Goal: Download file/media

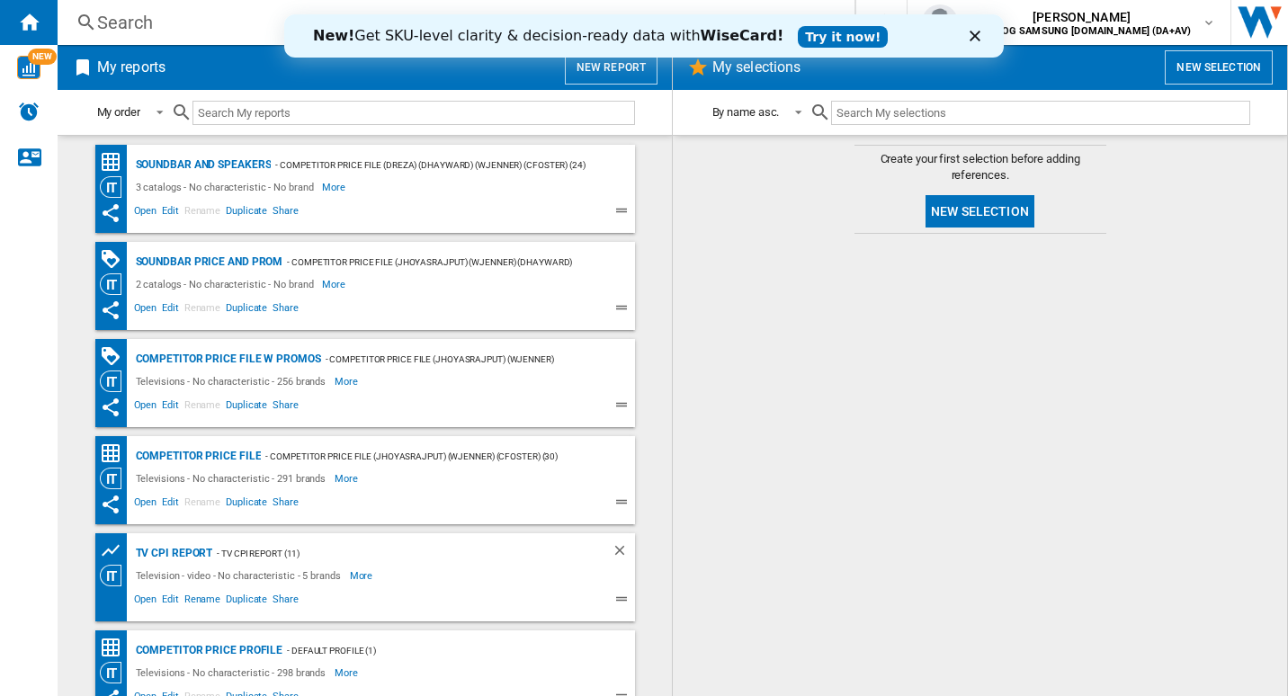
click at [613, 211] on ng-md-icon at bounding box center [624, 213] width 22 height 22
click at [619, 205] on ng-md-icon at bounding box center [624, 213] width 22 height 22
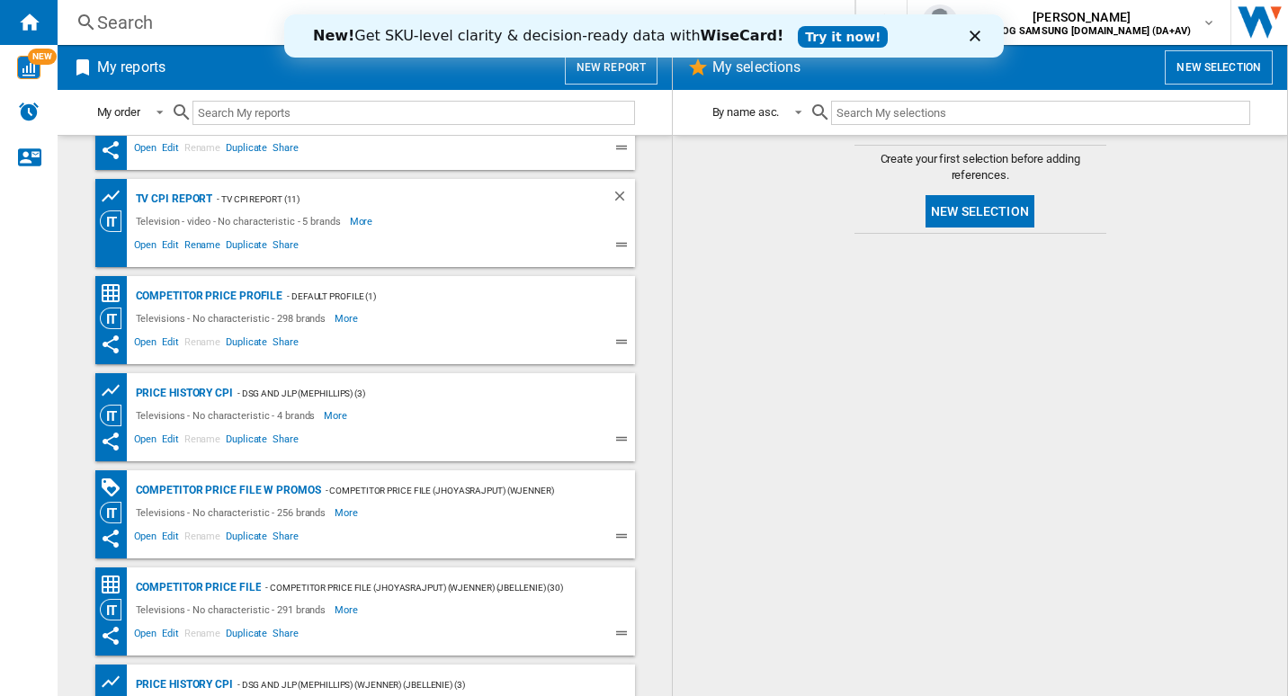
scroll to position [411, 0]
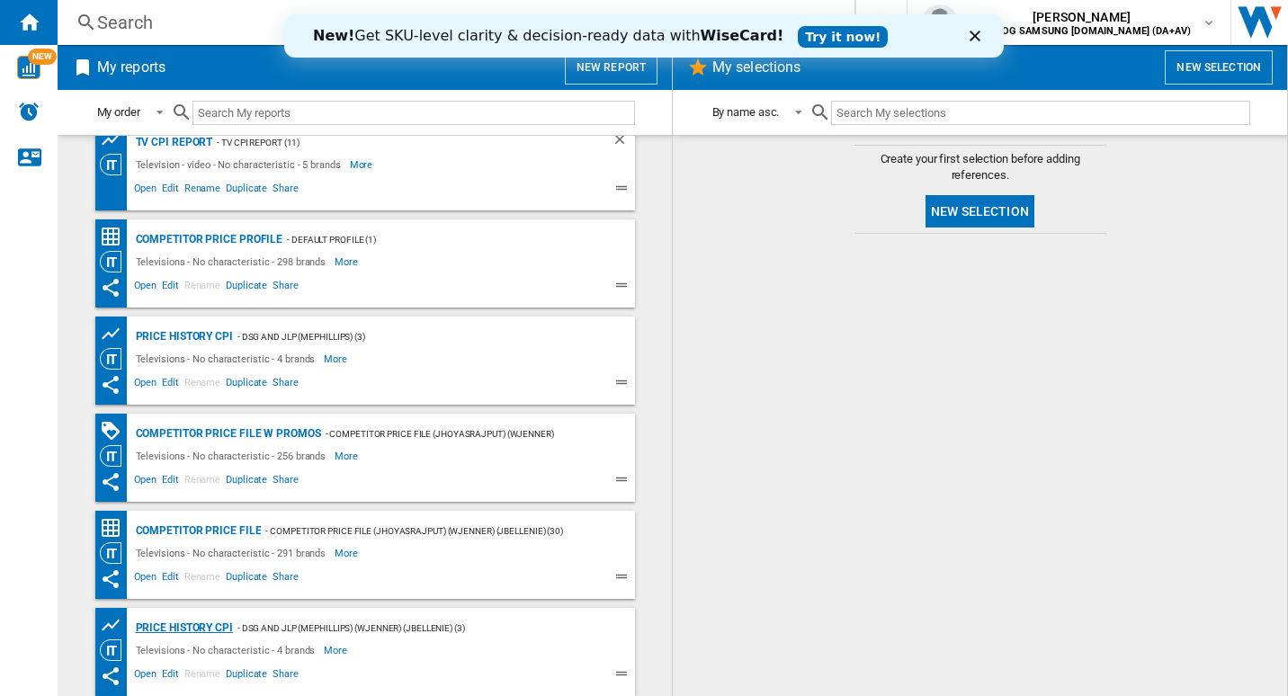
click at [191, 625] on div "Price History CPI" at bounding box center [182, 628] width 102 height 22
click at [204, 530] on div "Competitor price file" at bounding box center [196, 531] width 130 height 22
click at [267, 433] on div "Competitor price file w promos" at bounding box center [226, 434] width 190 height 22
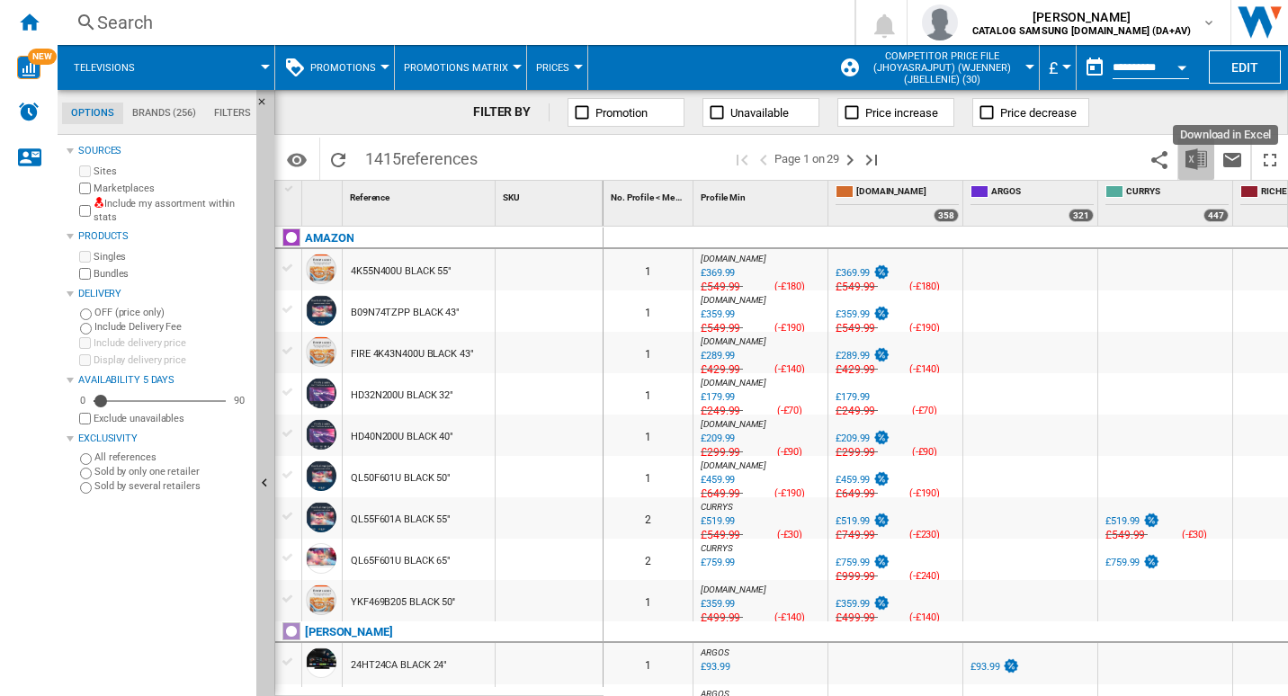
click at [1189, 169] on img "Download in Excel" at bounding box center [1196, 159] width 22 height 22
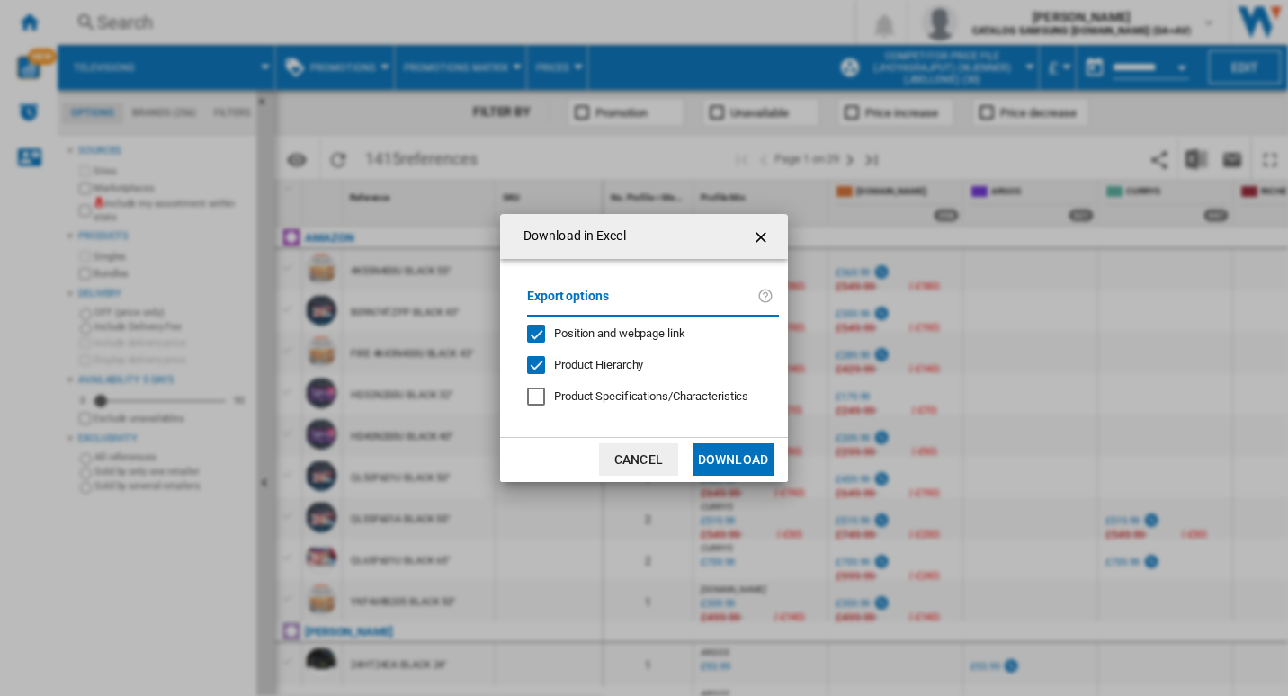
click at [769, 244] on ng-md-icon "getI18NText('BUTTONS.CLOSE_DIALOG')" at bounding box center [763, 238] width 22 height 22
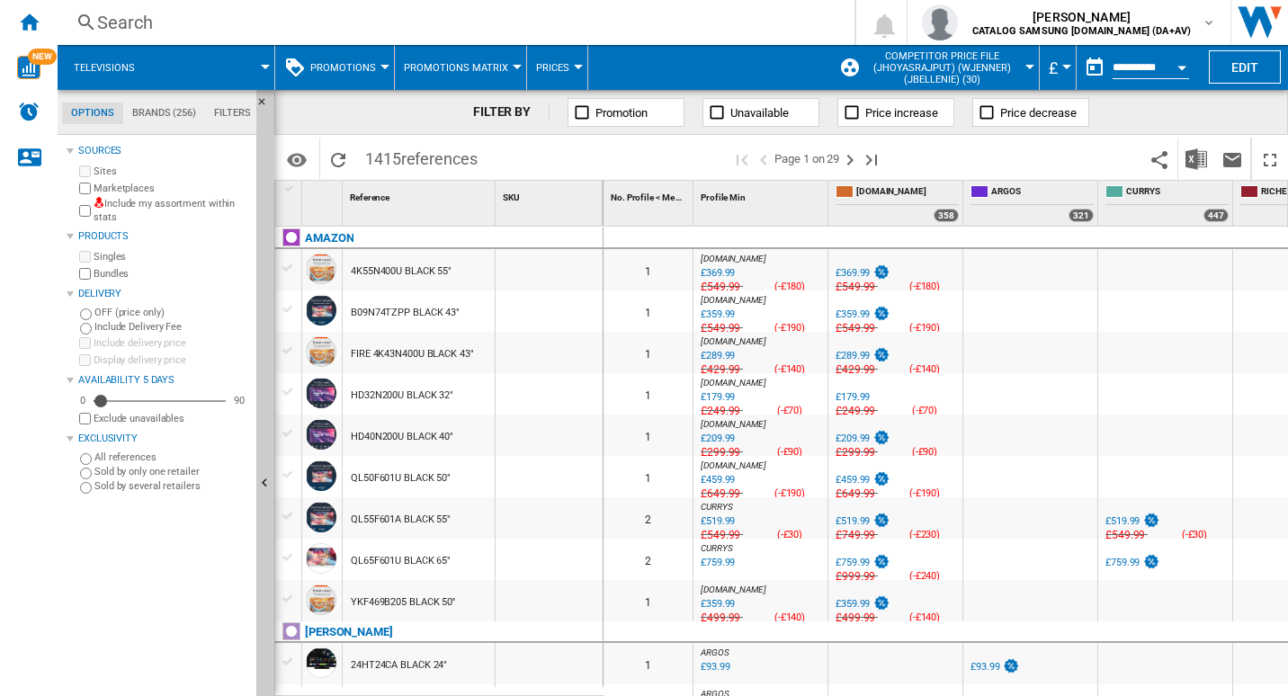
click at [528, 164] on span at bounding box center [608, 159] width 245 height 42
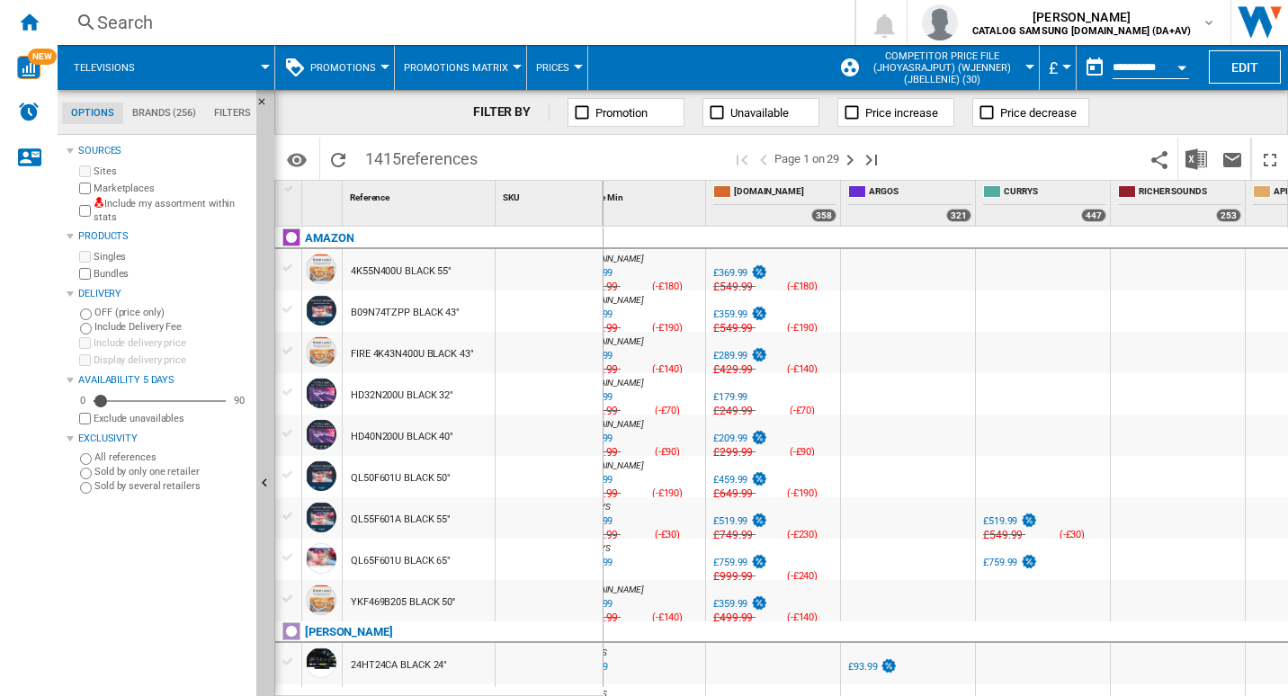
scroll to position [0, 224]
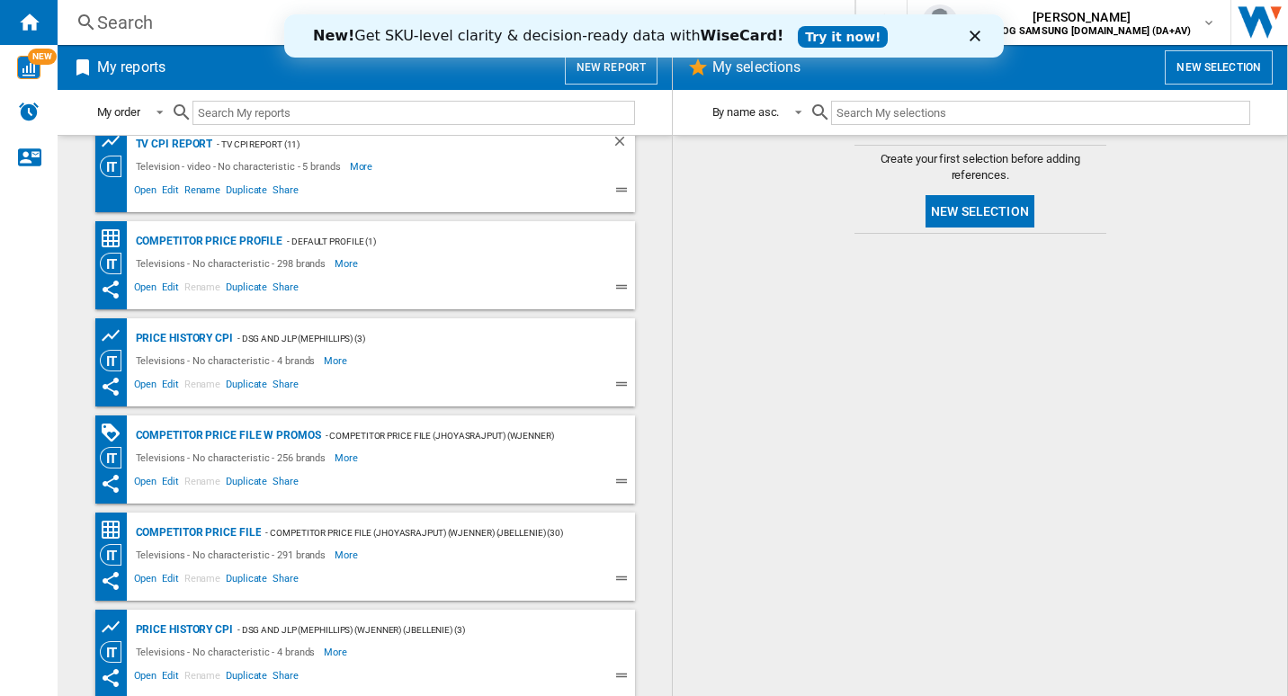
scroll to position [411, 0]
click at [250, 433] on div "Competitor price file w promos" at bounding box center [226, 434] width 190 height 22
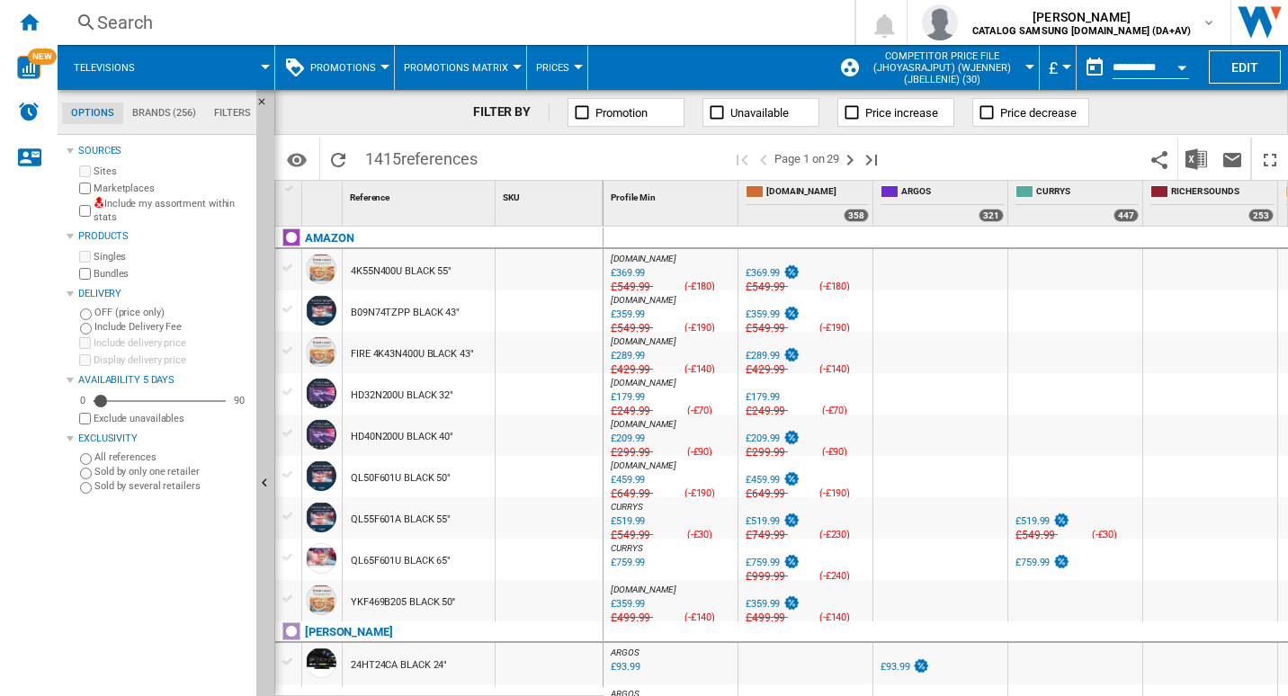
scroll to position [0, 224]
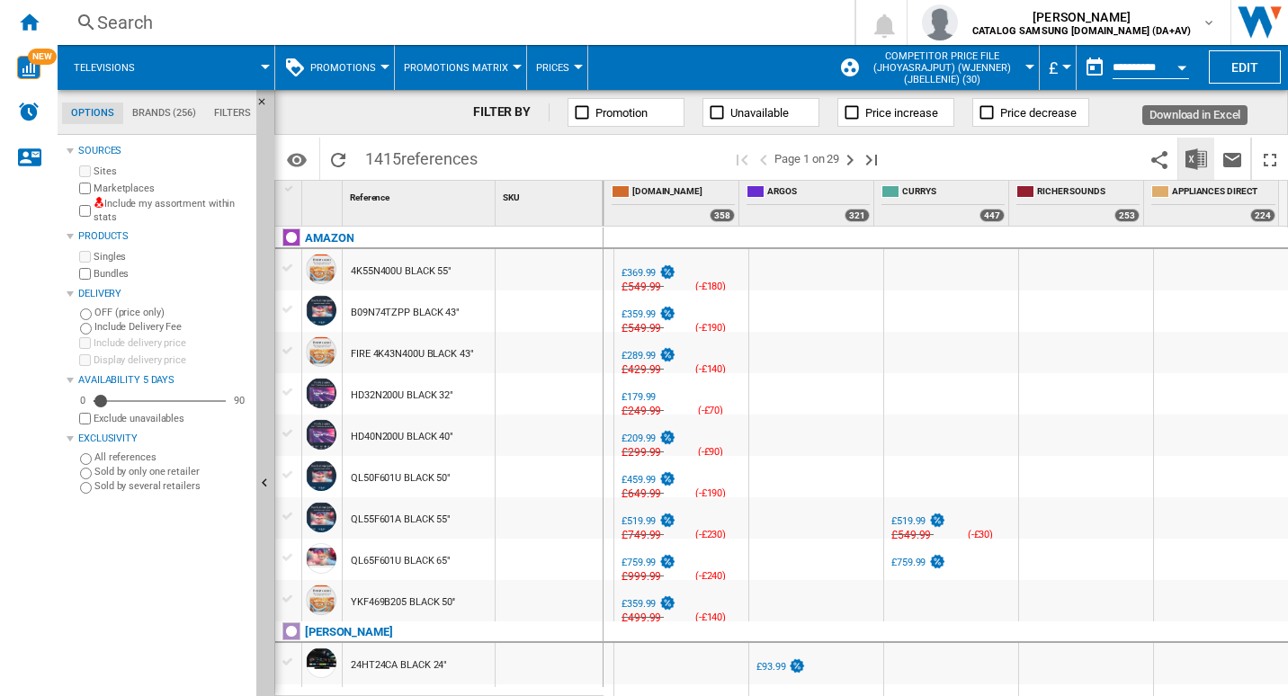
click at [1197, 156] on img "Download in Excel" at bounding box center [1196, 159] width 22 height 22
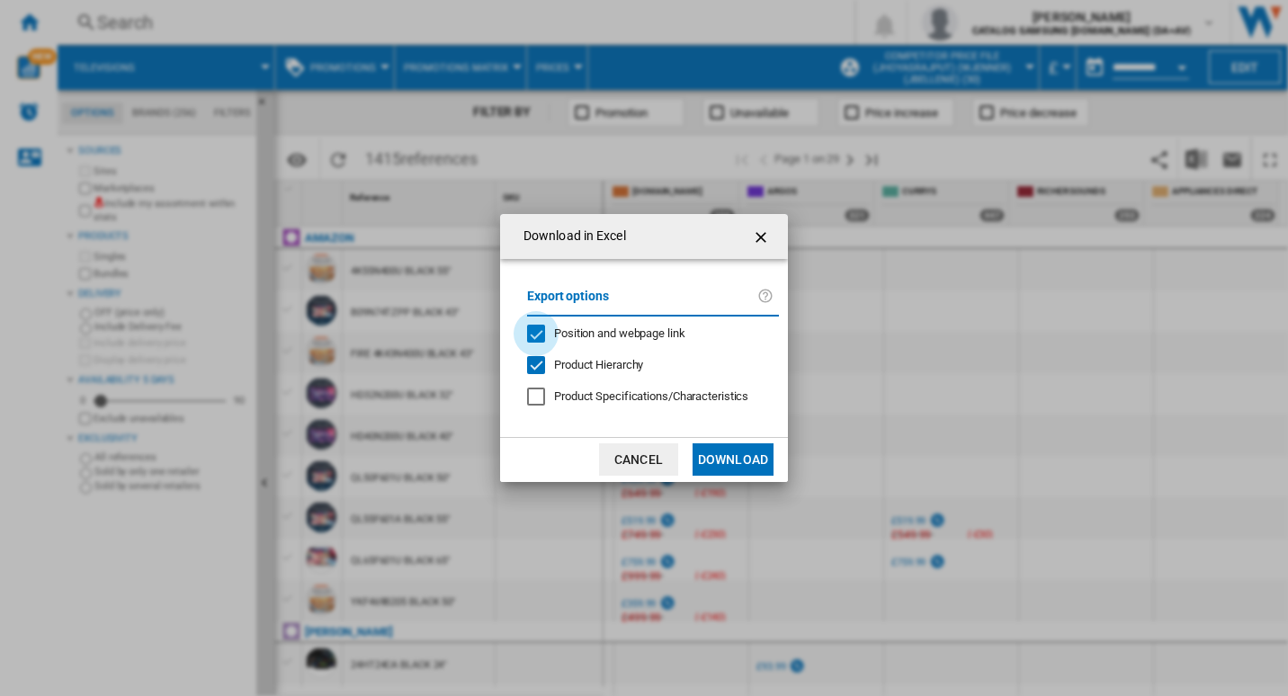
click at [527, 329] on div "Position and webpage link" at bounding box center [536, 334] width 18 height 18
click at [737, 459] on button "Download" at bounding box center [732, 459] width 81 height 32
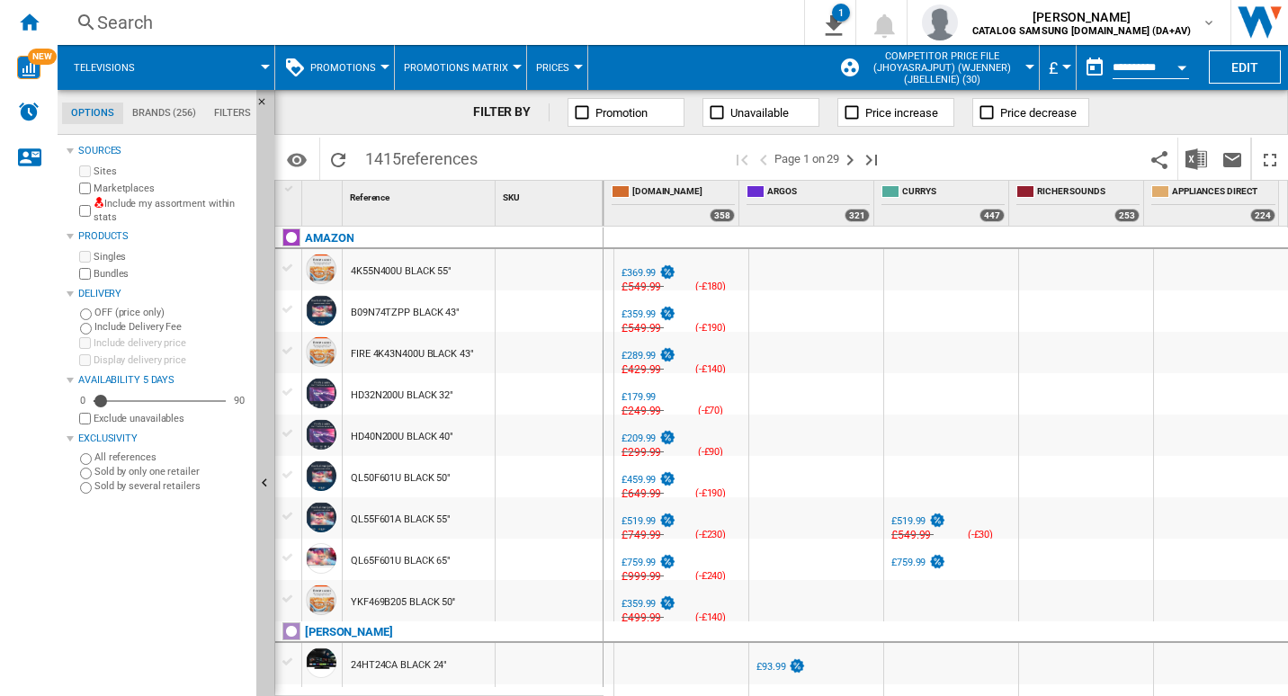
scroll to position [0, 0]
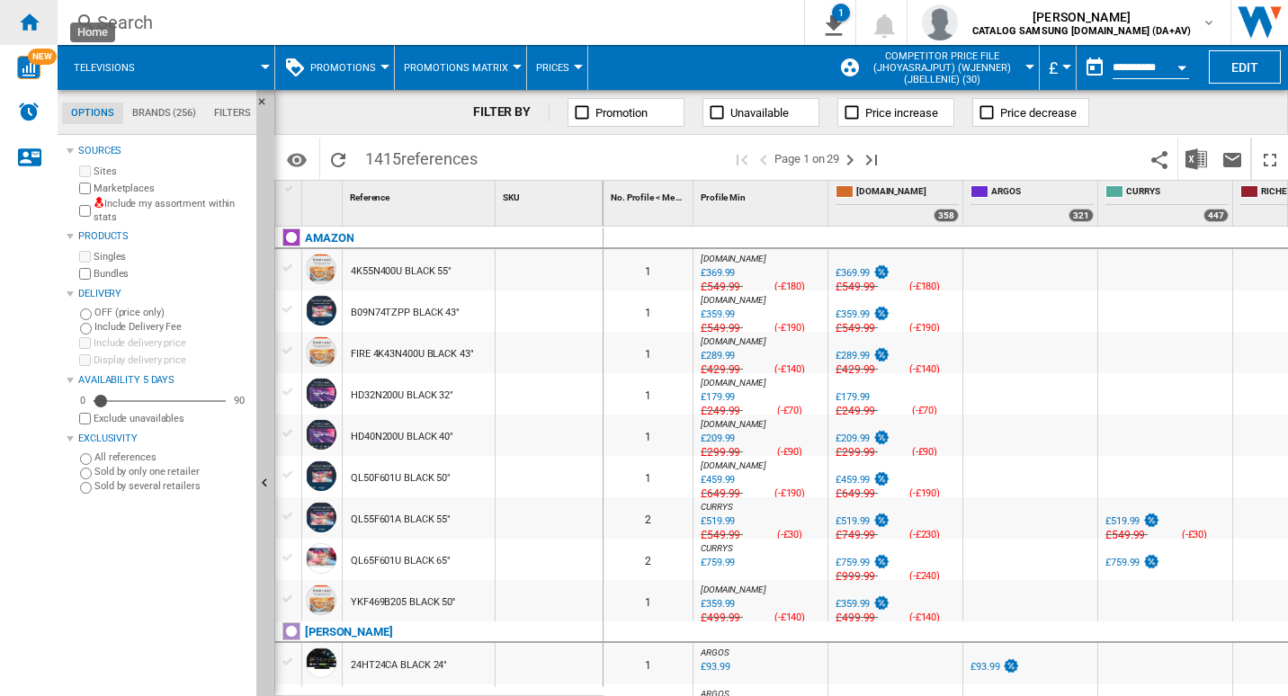
click at [23, 11] on ng-md-icon "Home" at bounding box center [29, 22] width 22 height 22
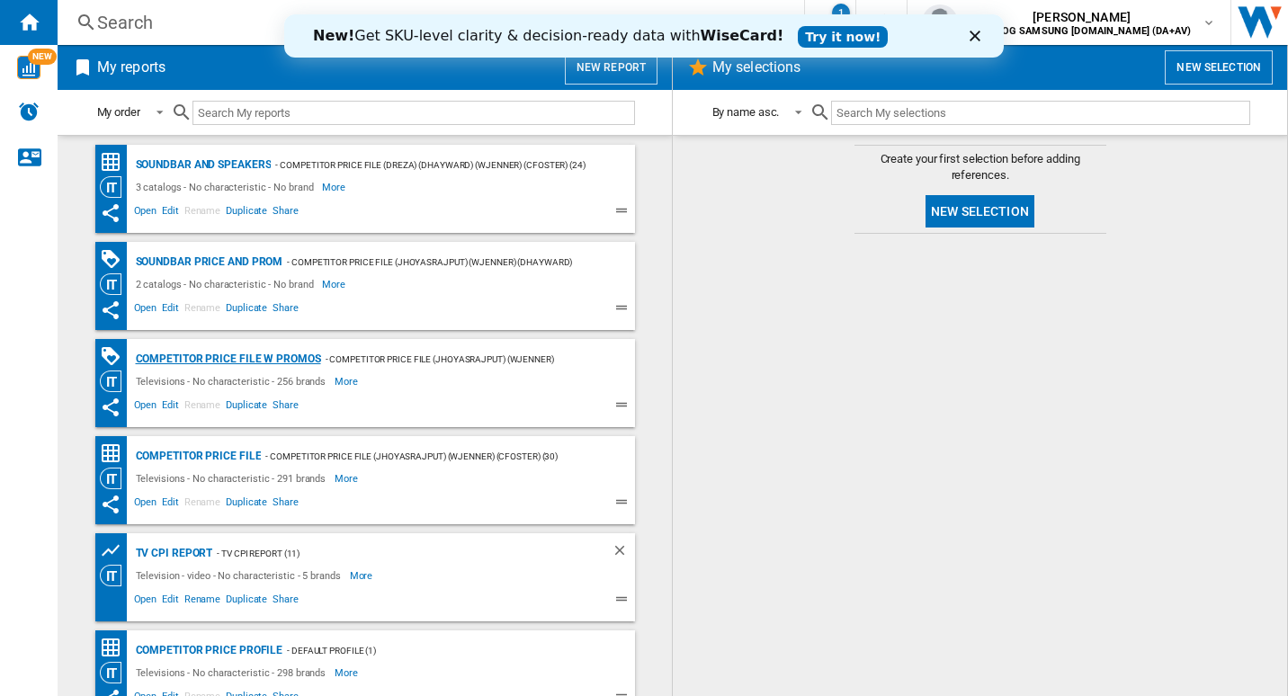
click at [222, 354] on div "Competitor price file w promos" at bounding box center [226, 359] width 190 height 22
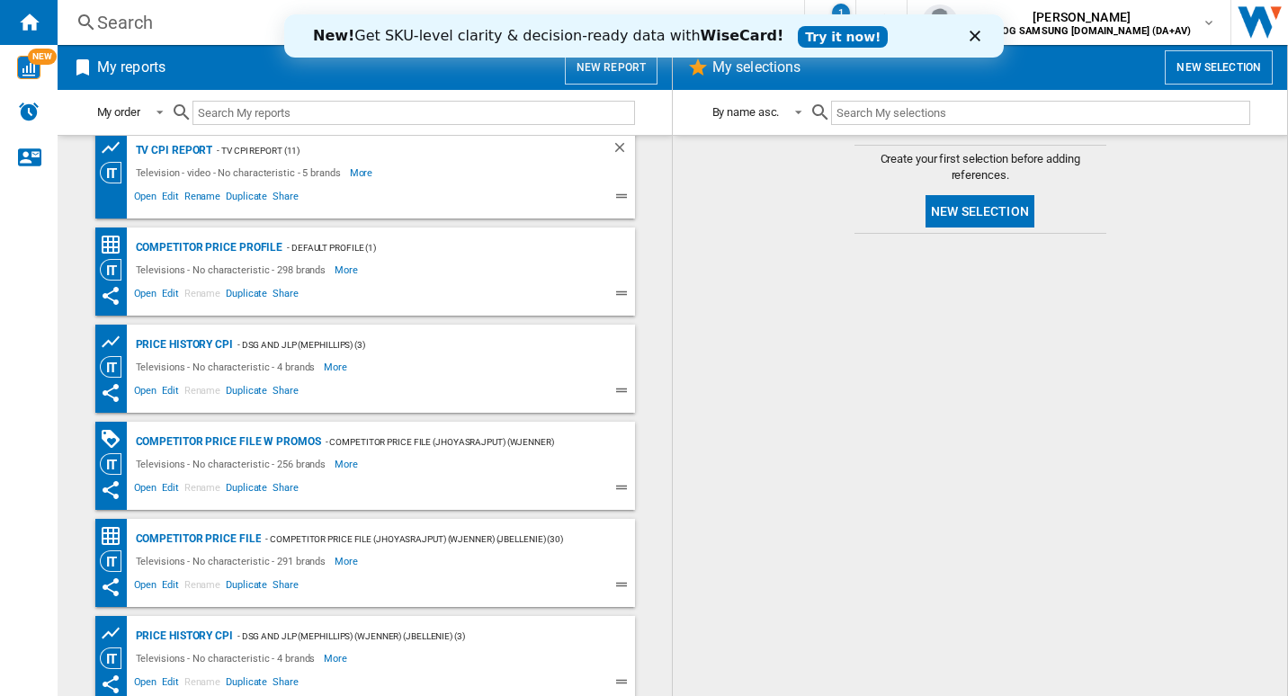
scroll to position [411, 0]
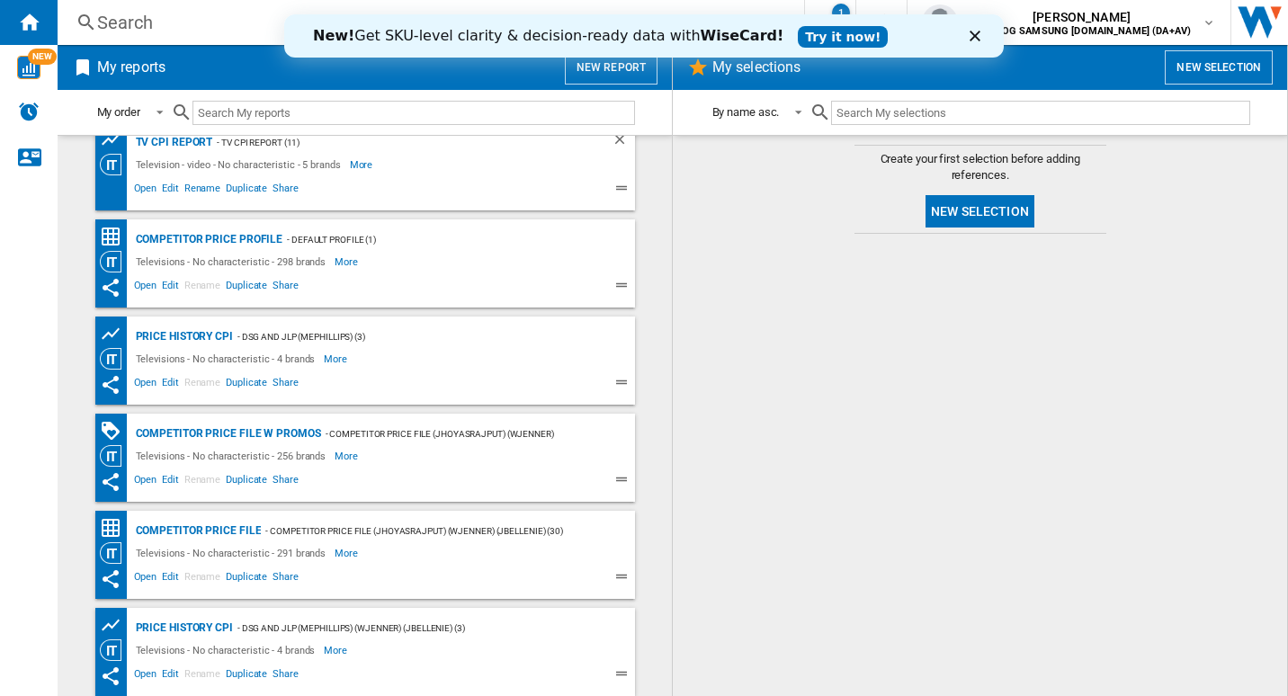
click at [736, 364] on div at bounding box center [980, 465] width 578 height 444
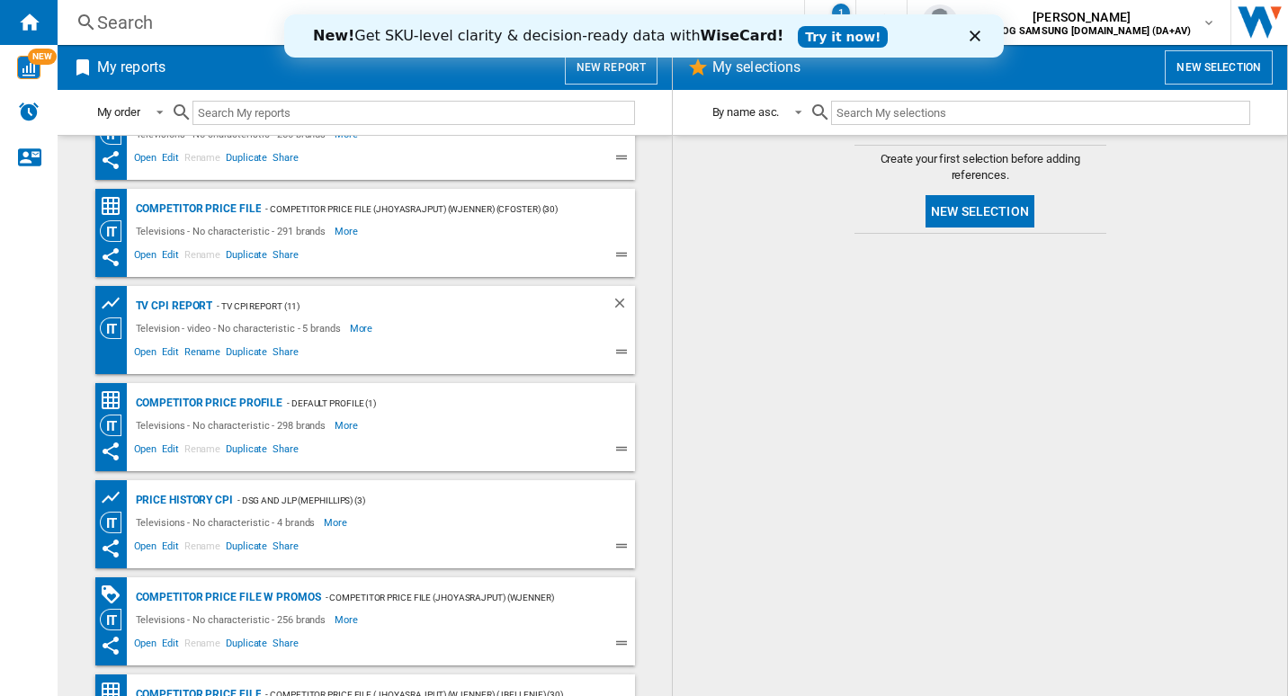
scroll to position [0, 0]
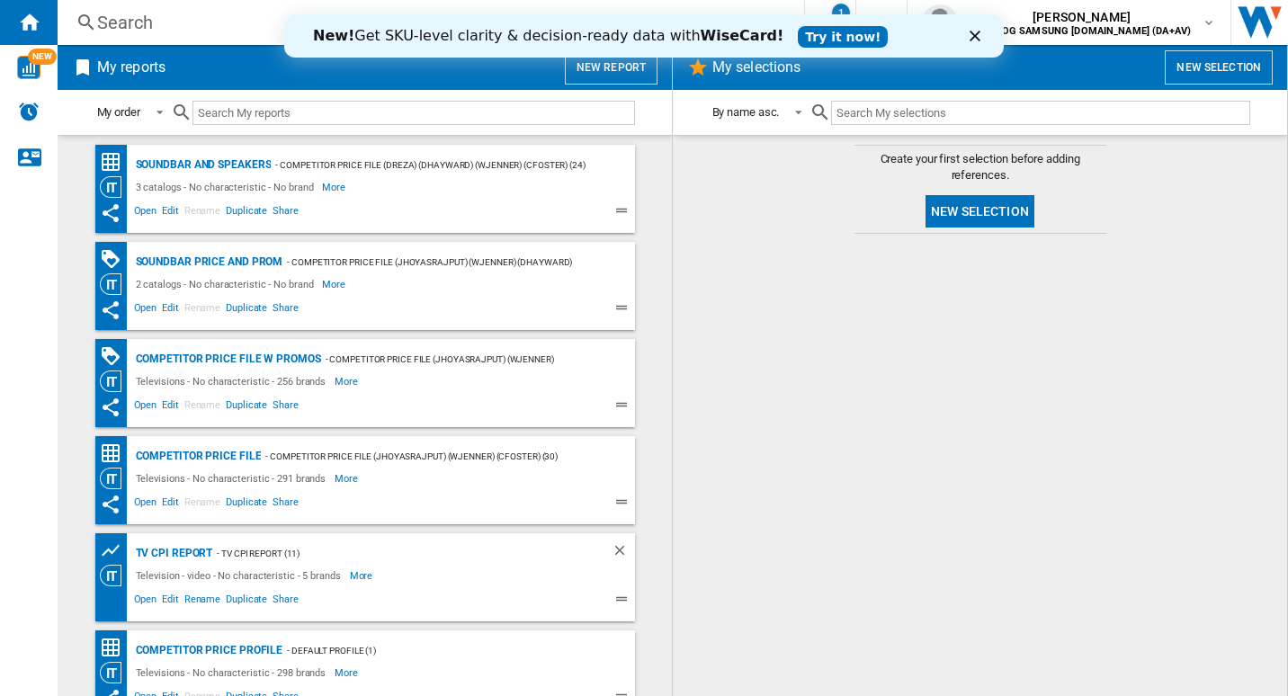
click at [219, 346] on div "Competitor price file w promos - Competitor price file (jhoyasrajput) (wjenner)…" at bounding box center [365, 383] width 540 height 88
click at [219, 353] on div "Competitor price file w promos" at bounding box center [226, 359] width 190 height 22
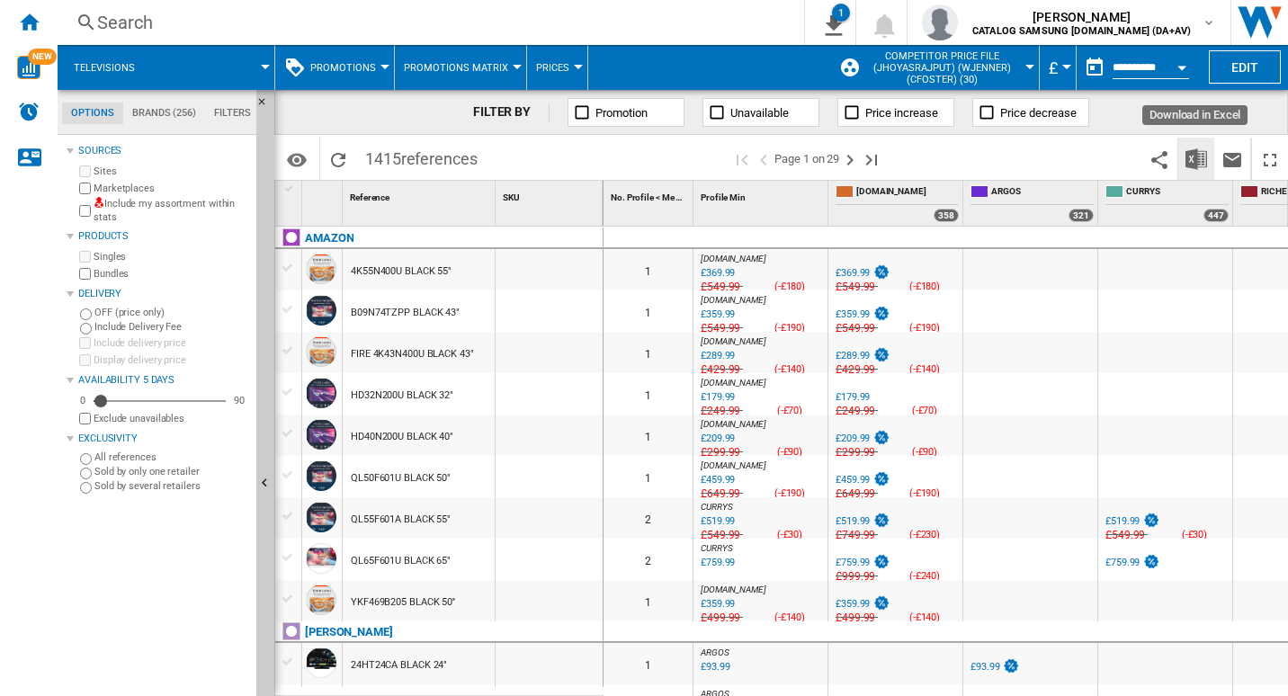
click at [1190, 147] on button "Download in Excel" at bounding box center [1196, 159] width 36 height 42
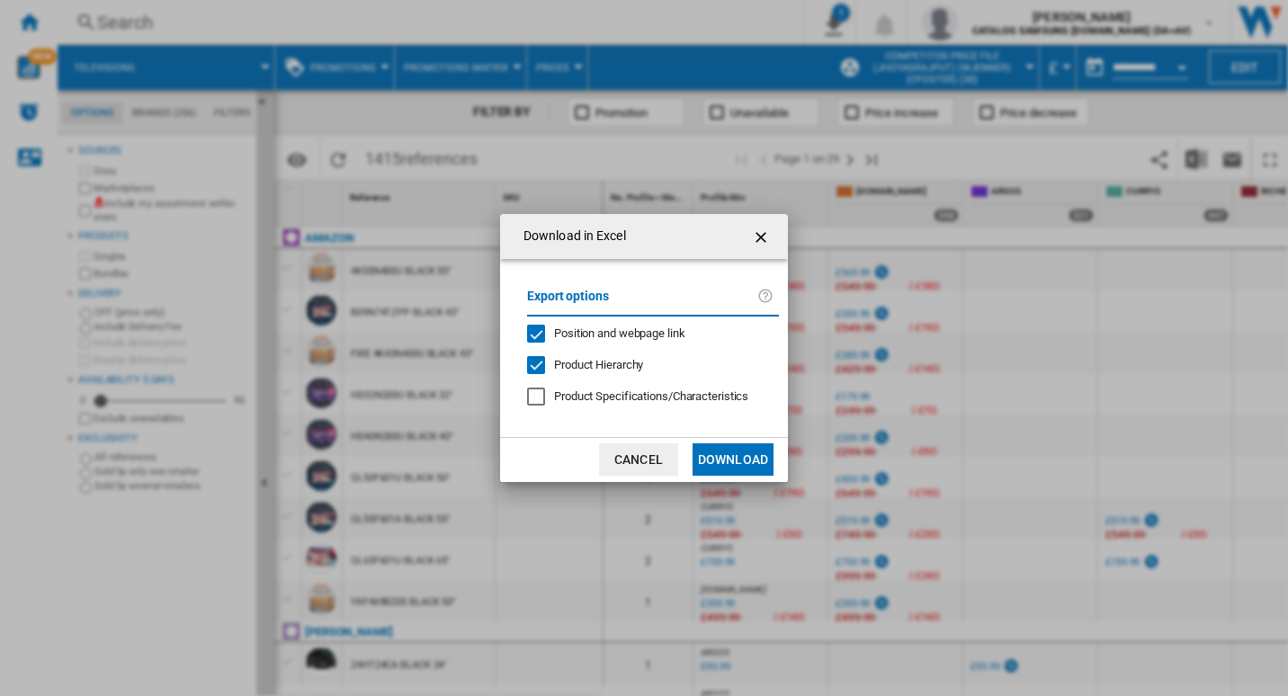
click at [545, 333] on div "Position and webpage link" at bounding box center [536, 334] width 18 height 18
click at [731, 456] on button "Download" at bounding box center [732, 459] width 81 height 32
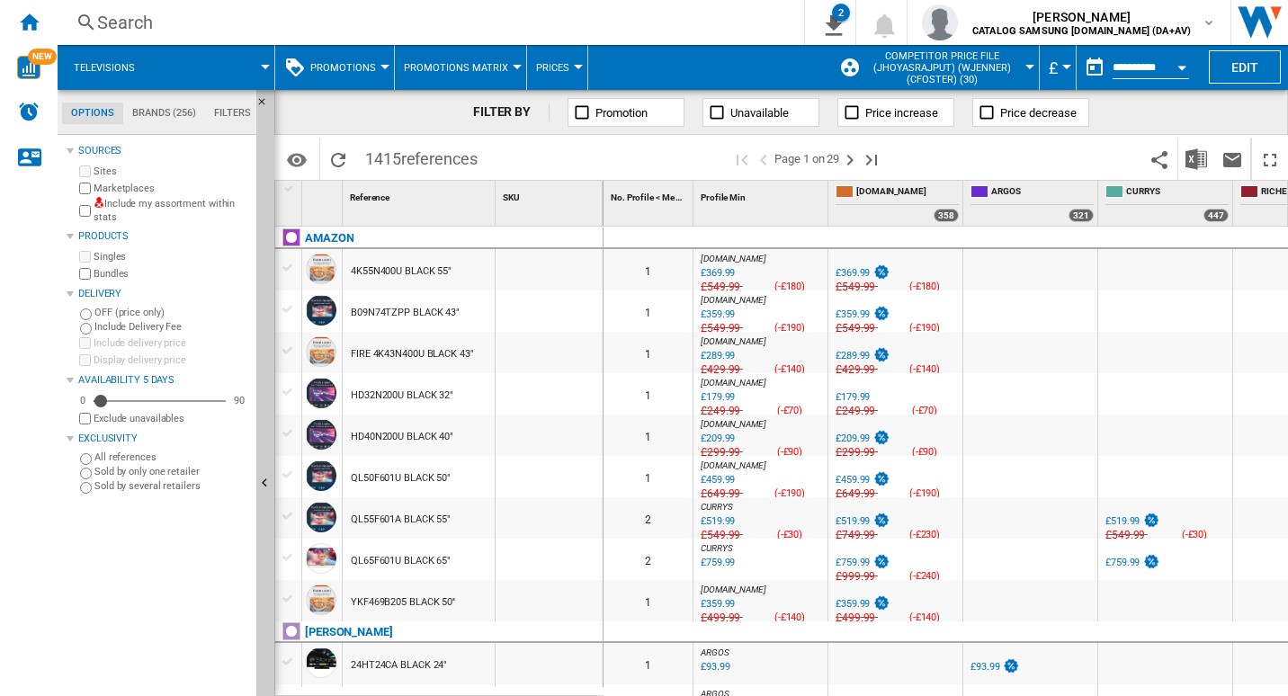
click at [1214, 121] on div "FILTER BY Promotion Unavailable Price increase Price decrease" at bounding box center [780, 112] width 1013 height 45
